Goal: Task Accomplishment & Management: Use online tool/utility

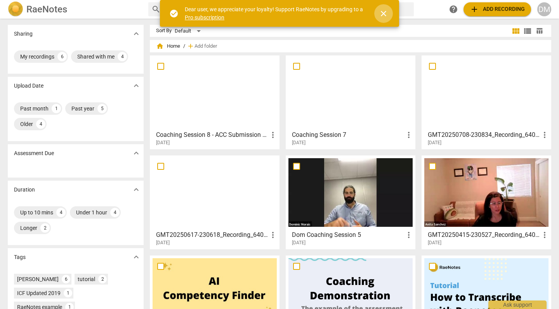
click at [384, 14] on span "close" at bounding box center [383, 13] width 9 height 9
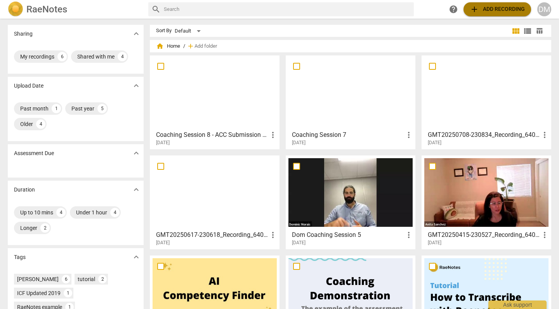
click at [478, 10] on span "add" at bounding box center [473, 9] width 9 height 9
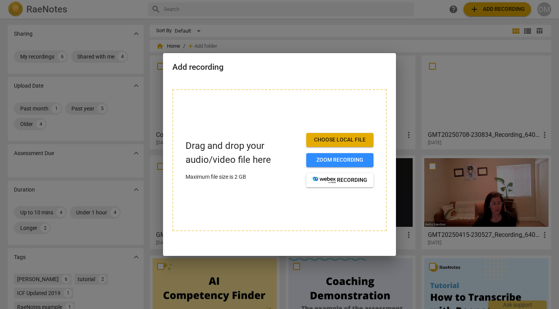
click at [339, 142] on span "Choose local file" at bounding box center [339, 140] width 55 height 8
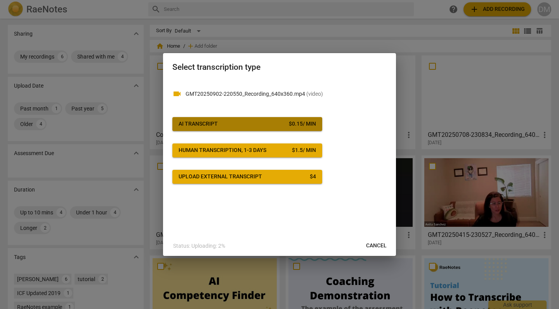
click at [245, 120] on button "AI Transcript $ 0.15 / min" at bounding box center [247, 124] width 150 height 14
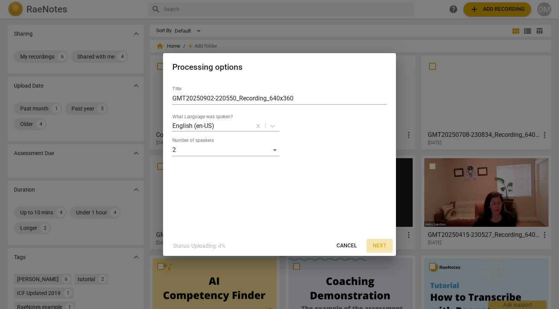
click at [381, 249] on span "Next" at bounding box center [379, 246] width 14 height 8
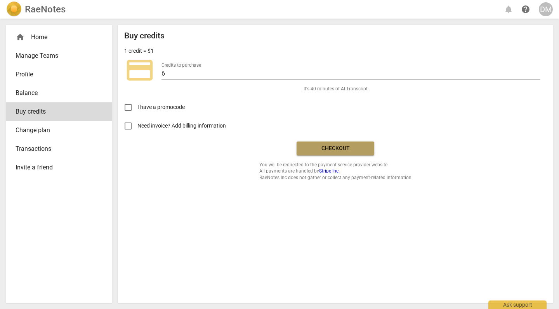
click at [356, 145] on span "Checkout" at bounding box center [335, 149] width 65 height 8
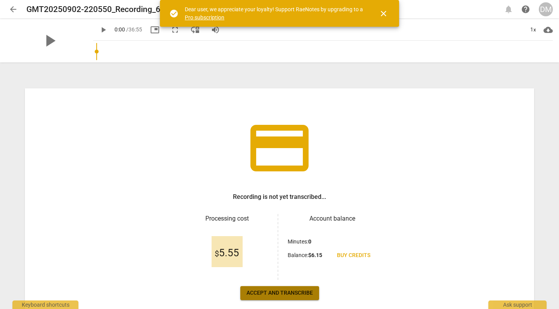
click at [281, 289] on button "Accept and transcribe" at bounding box center [279, 293] width 79 height 14
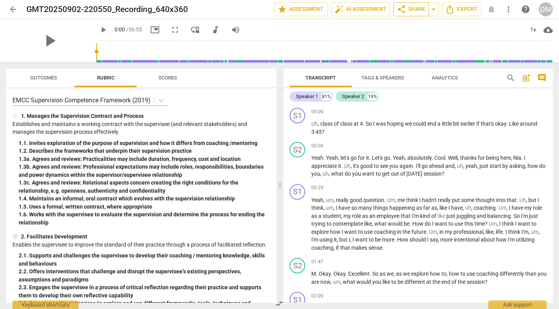
click at [412, 10] on span "share Share" at bounding box center [410, 9] width 29 height 9
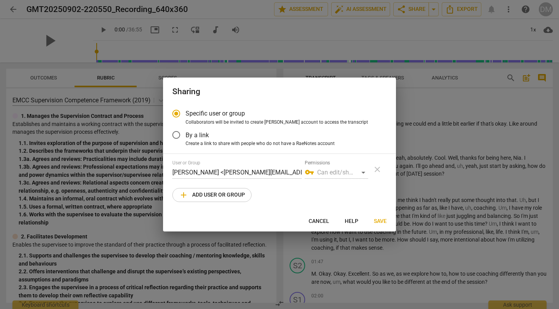
click at [204, 195] on span "add Add user or group" at bounding box center [212, 194] width 66 height 9
radio input "false"
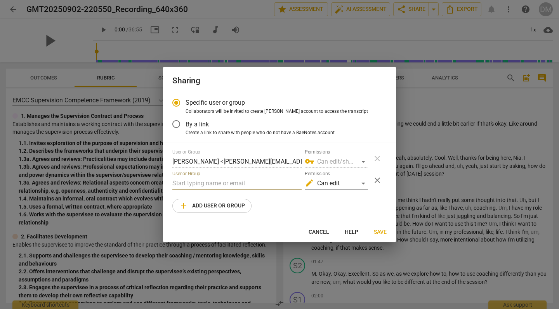
click at [222, 183] on input "text" at bounding box center [236, 183] width 129 height 12
type input "tracy@nerdcoa.ch"
click at [379, 231] on span "Save" at bounding box center [380, 232] width 13 height 8
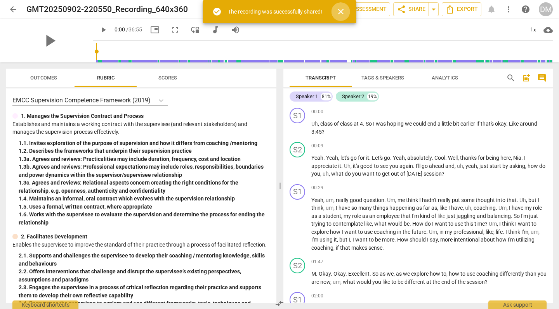
click at [339, 12] on span "close" at bounding box center [340, 11] width 9 height 9
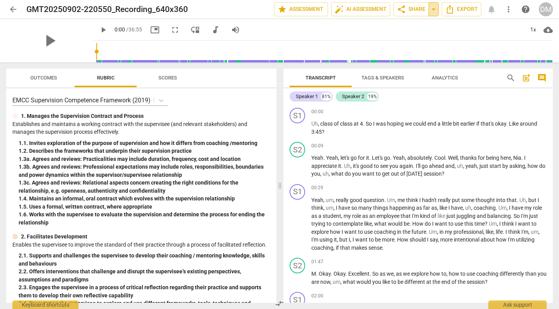
click at [433, 11] on span "arrow_drop_down" at bounding box center [433, 9] width 9 height 9
click at [403, 21] on span "Copy link" at bounding box center [408, 23] width 28 height 7
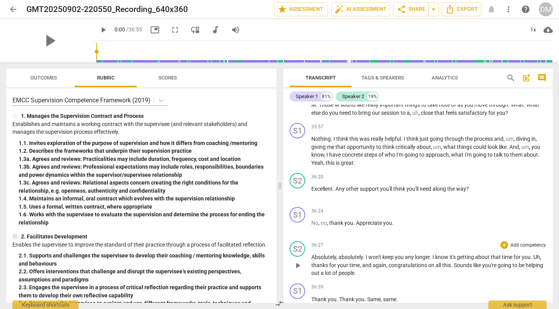
scroll to position [3497, 0]
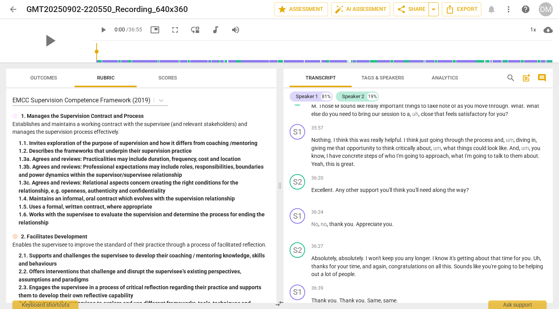
click at [434, 9] on span "arrow_drop_down" at bounding box center [433, 9] width 9 height 9
click at [405, 25] on span "Copy link" at bounding box center [408, 23] width 28 height 7
